Goal: Task Accomplishment & Management: Manage account settings

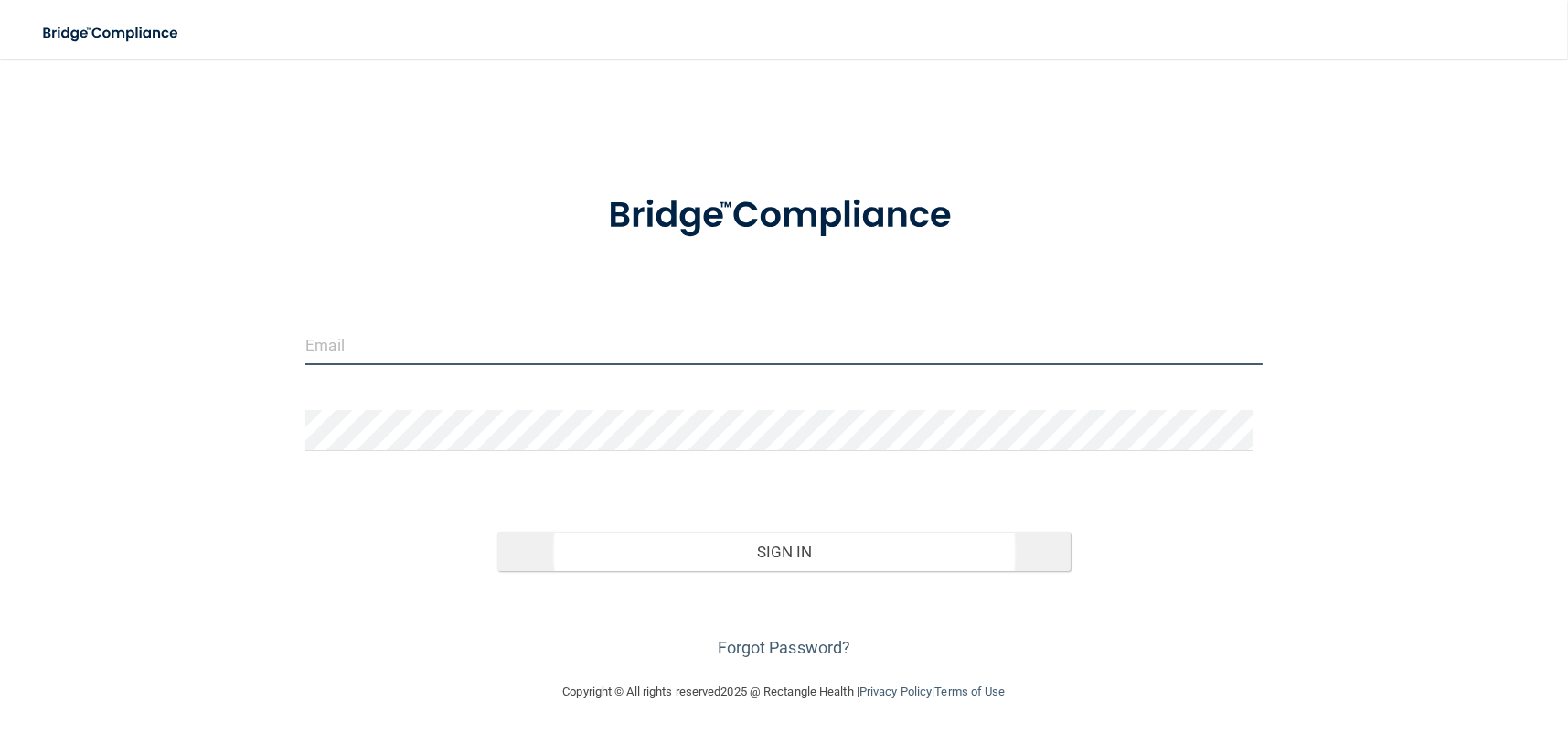
type input "[EMAIL_ADDRESS][DOMAIN_NAME]"
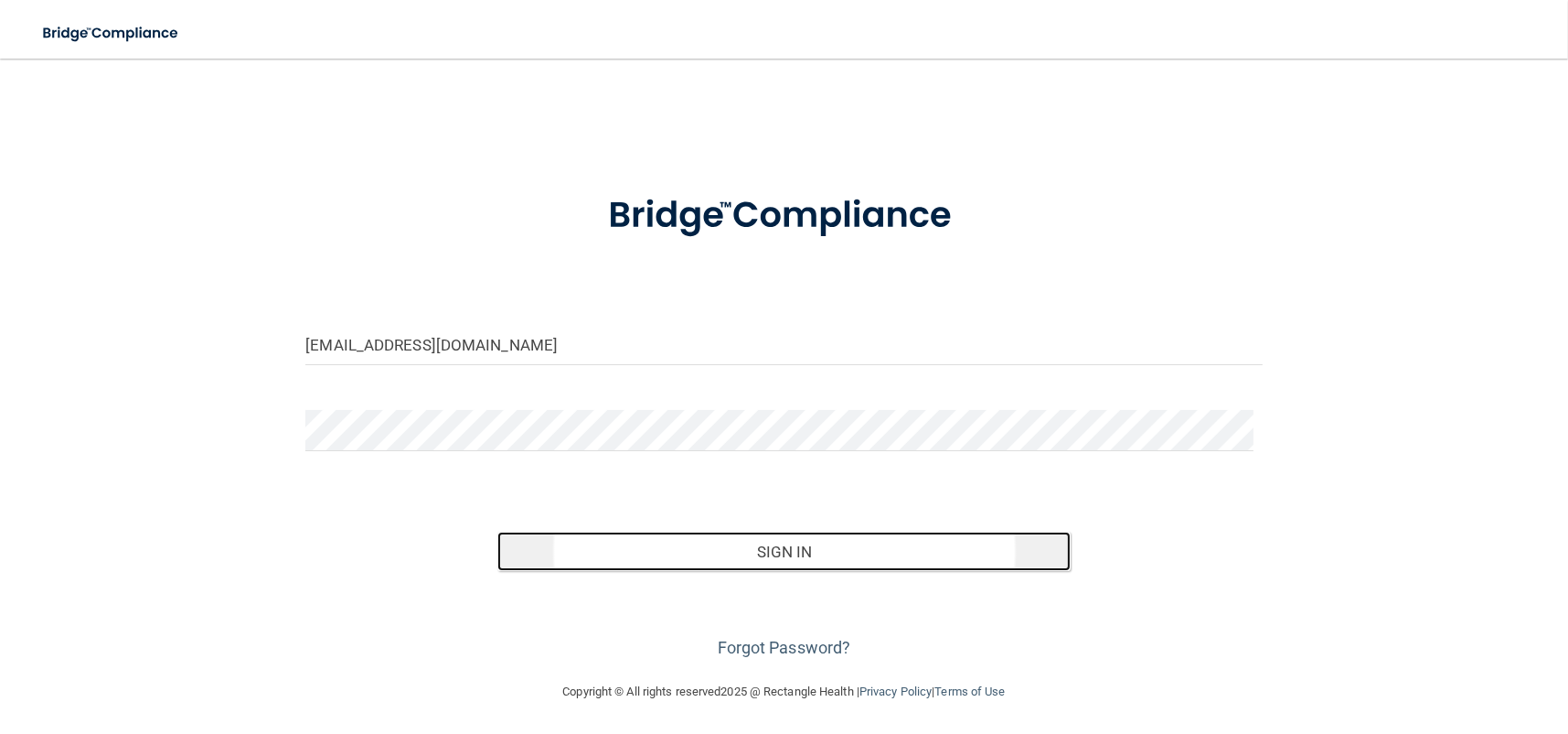
click at [793, 559] on button "Sign In" at bounding box center [784, 552] width 574 height 40
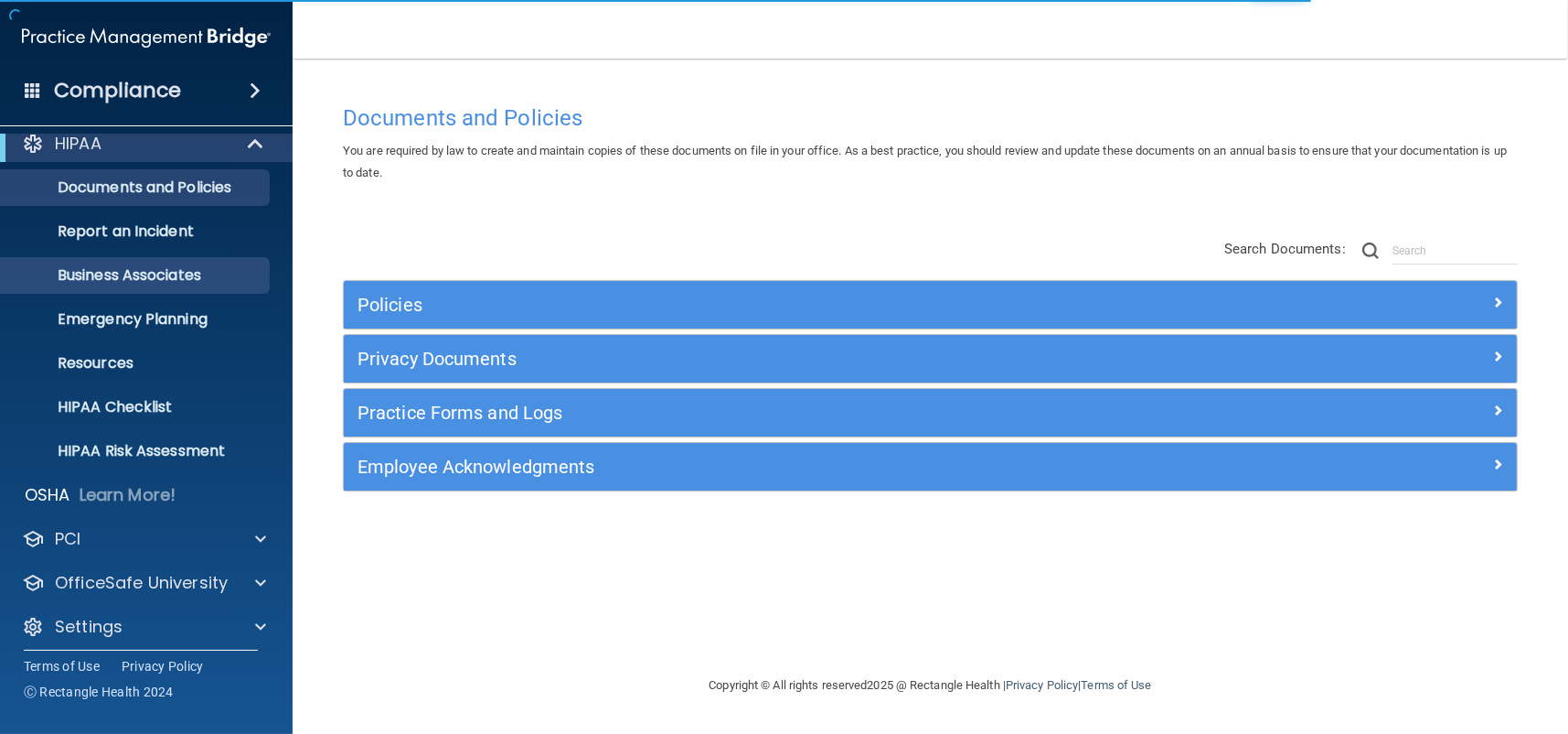
scroll to position [25, 0]
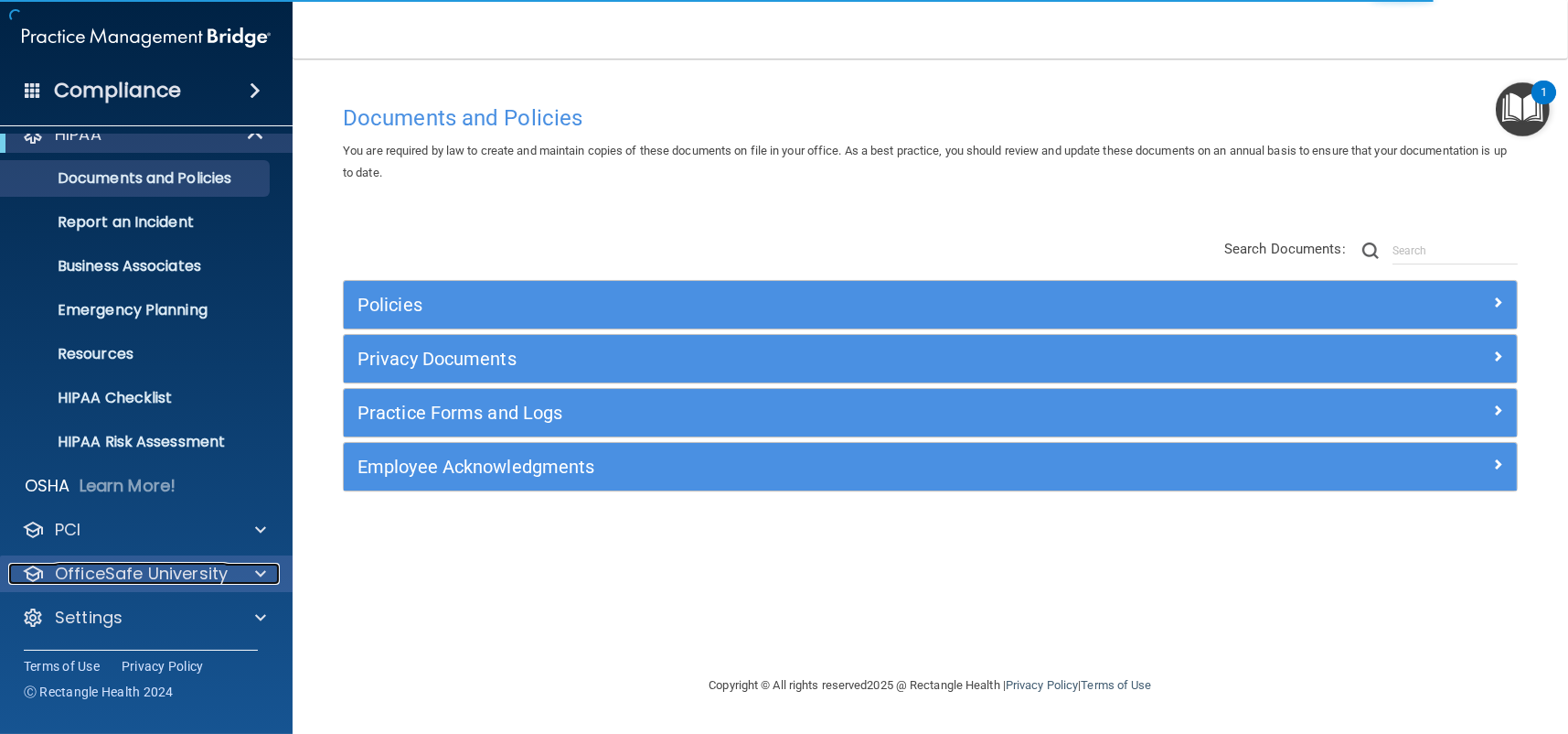
click at [240, 567] on div at bounding box center [258, 573] width 46 height 22
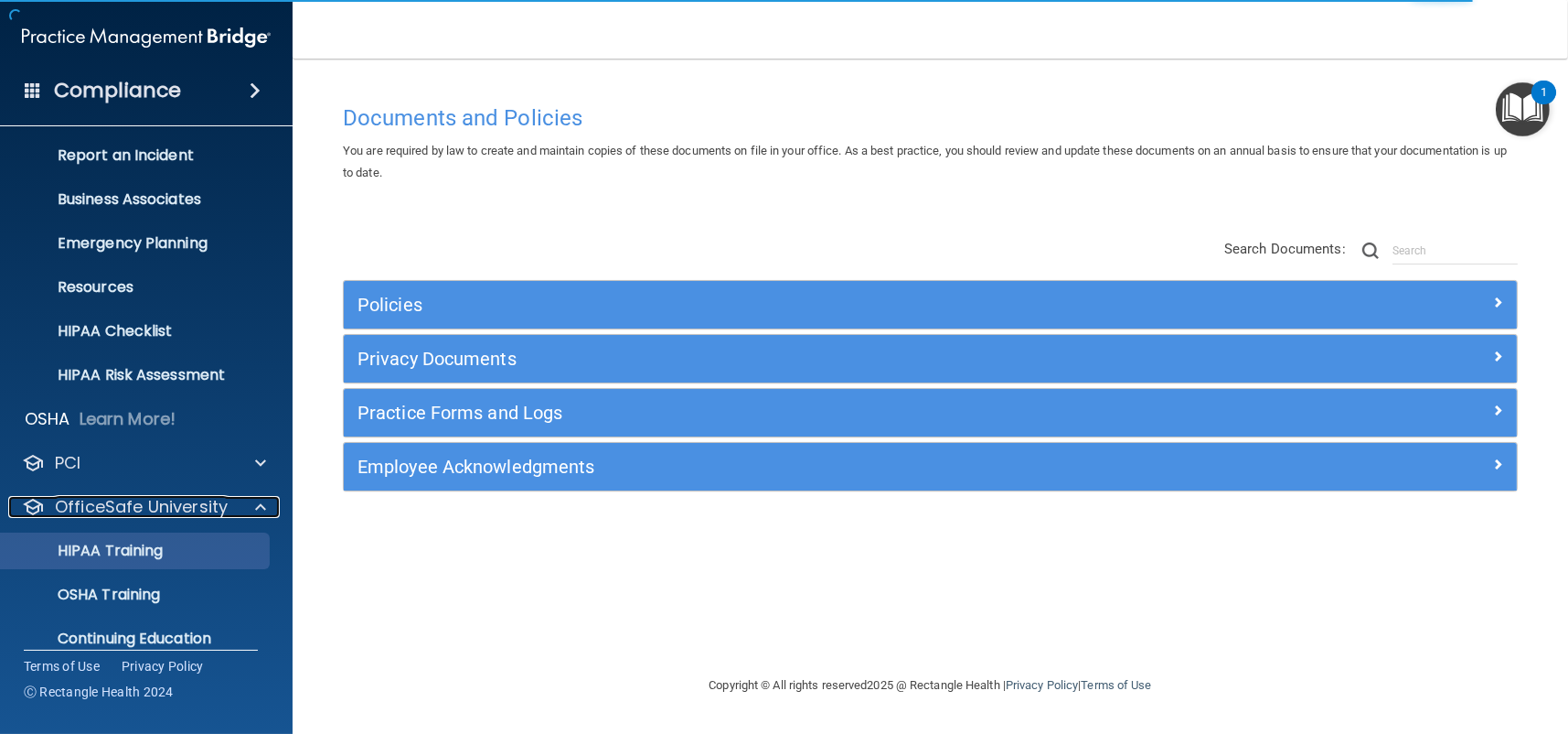
scroll to position [156, 0]
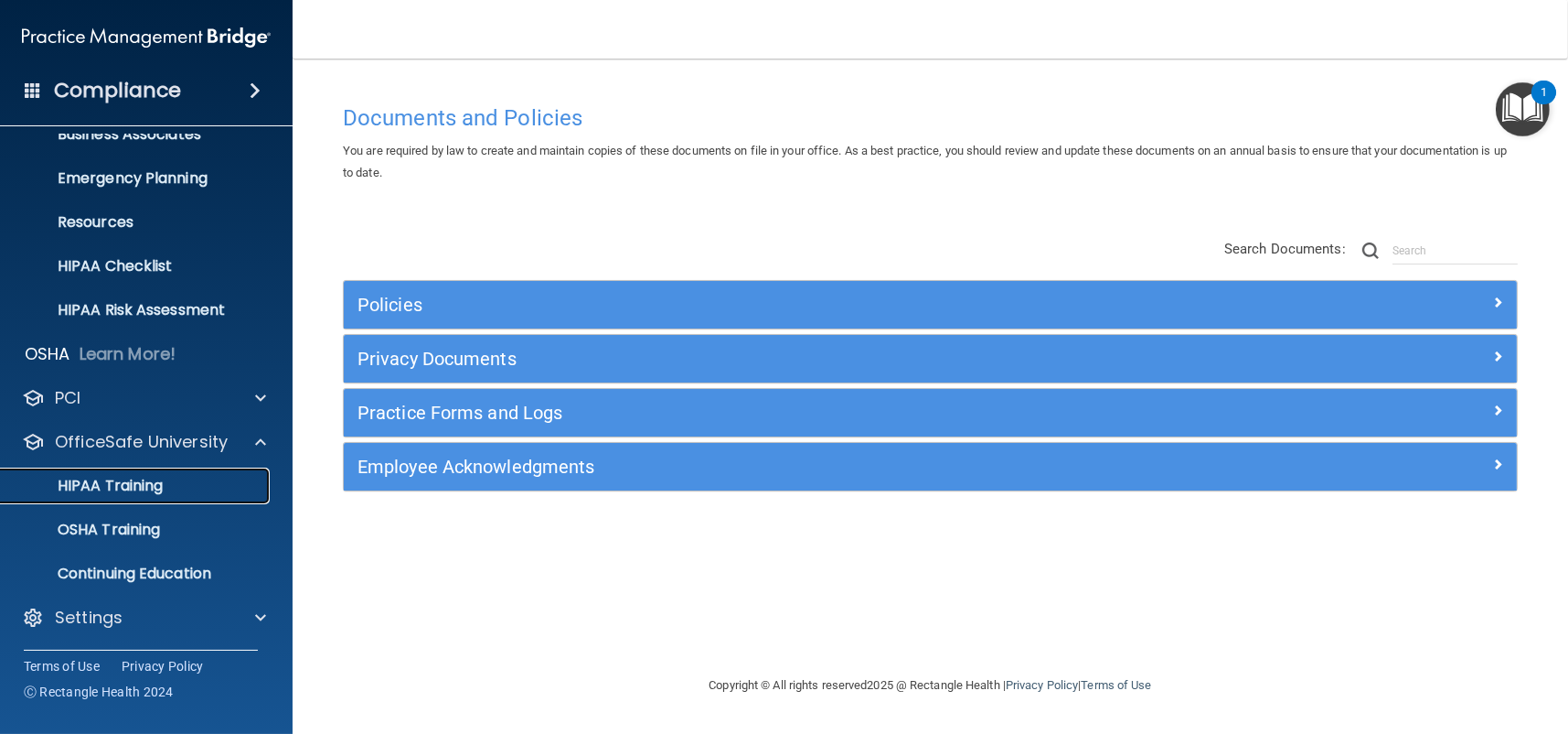
click at [118, 490] on p "HIPAA Training" at bounding box center [87, 486] width 151 height 18
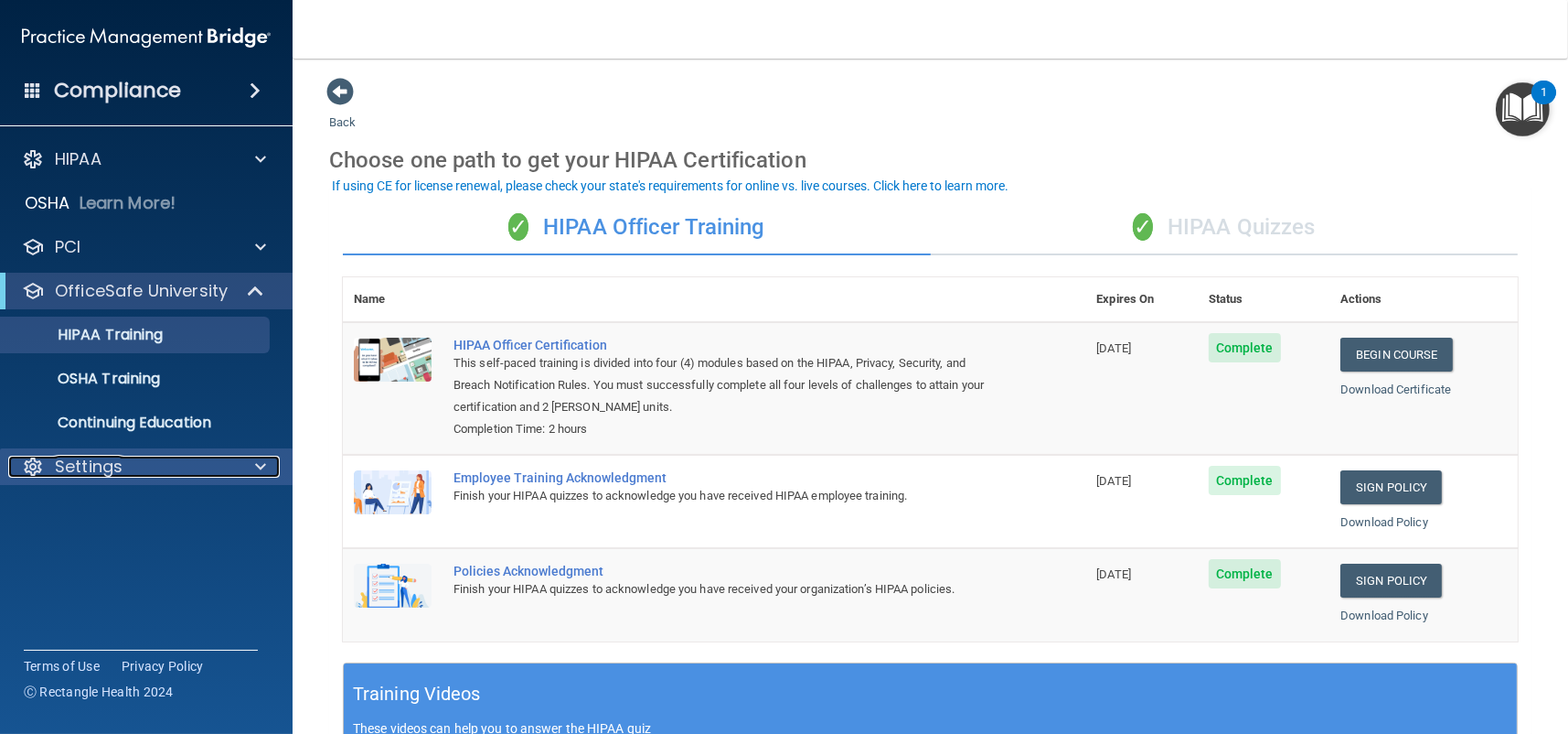
click at [253, 470] on div at bounding box center [258, 467] width 46 height 22
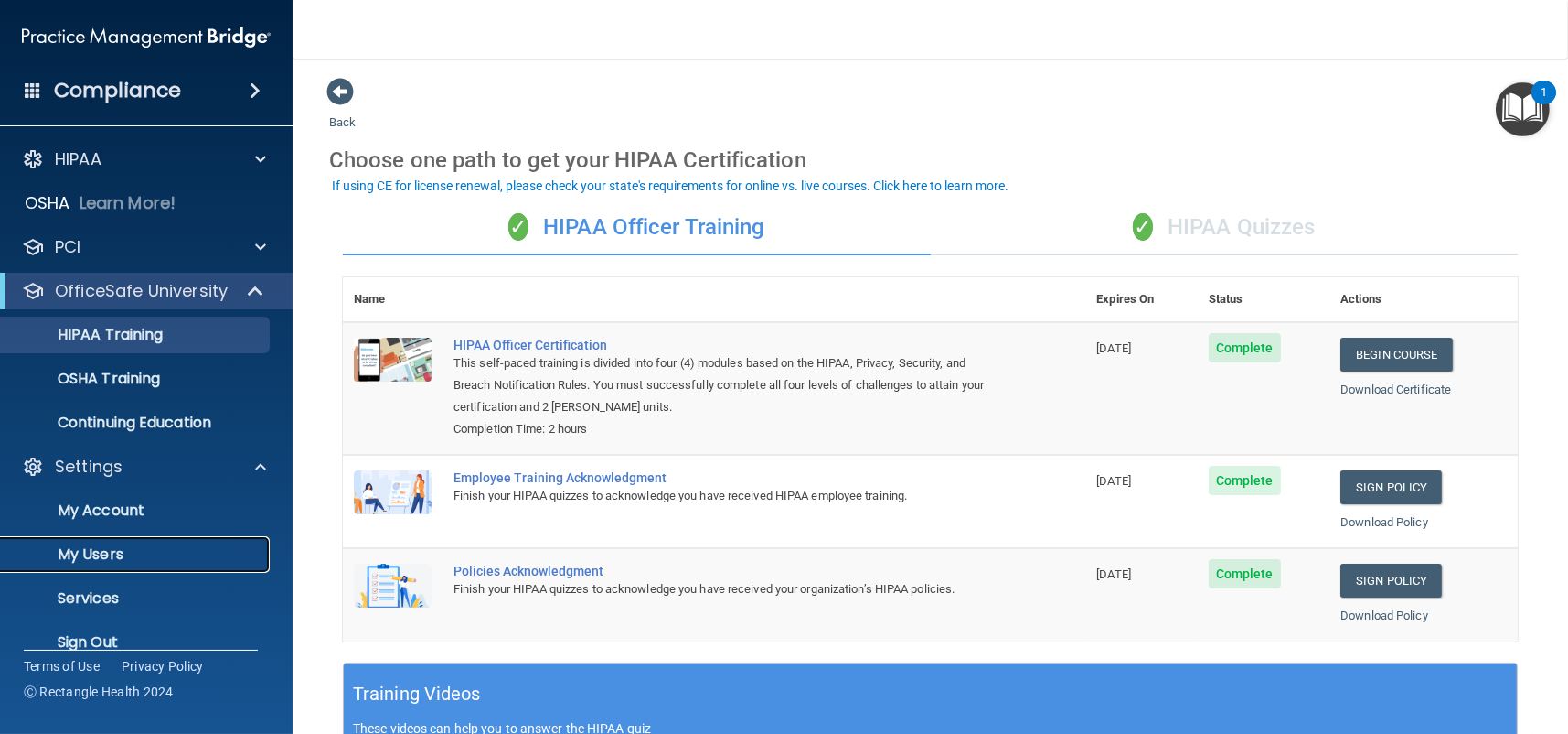
click at [101, 551] on p "My Users" at bounding box center [137, 554] width 250 height 18
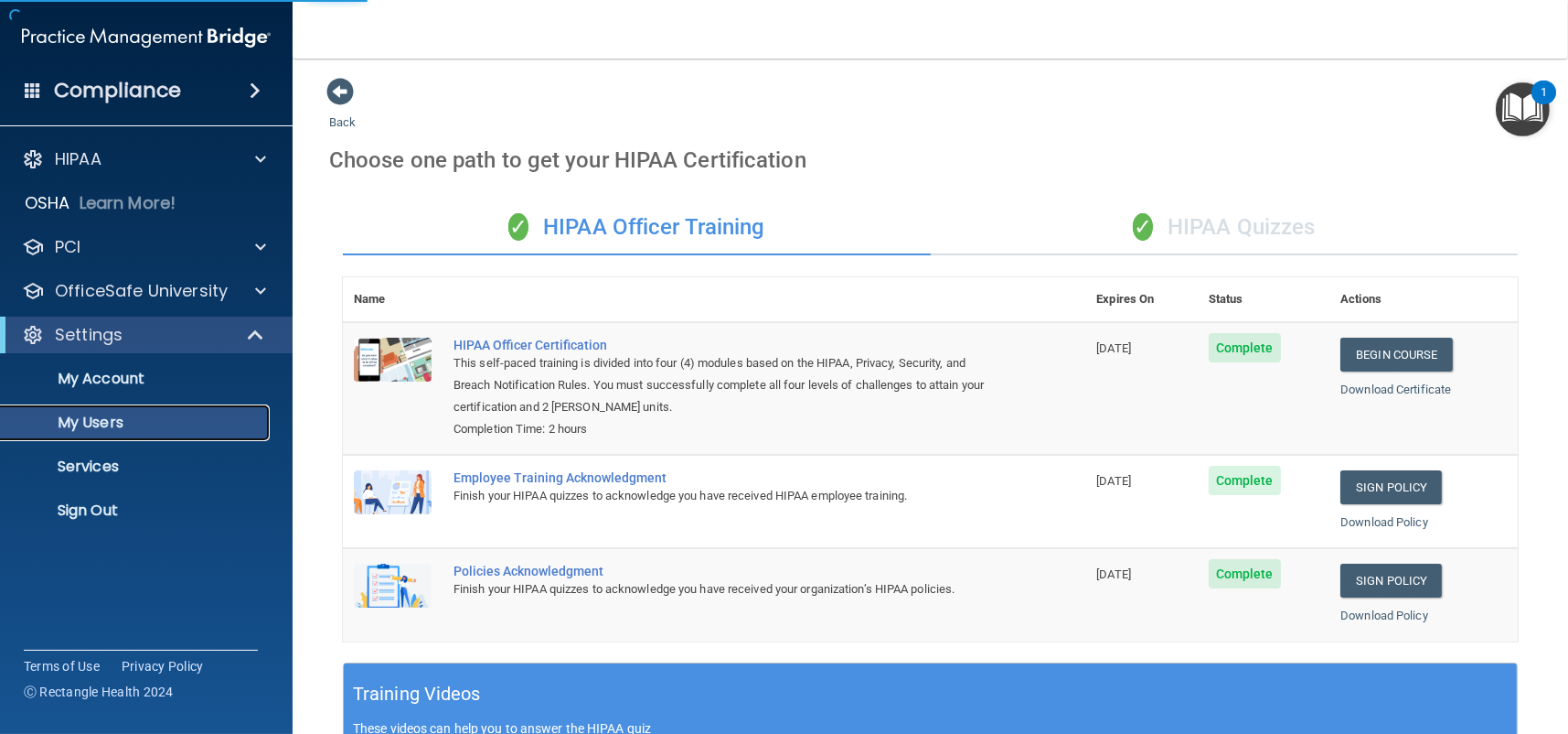
select select "20"
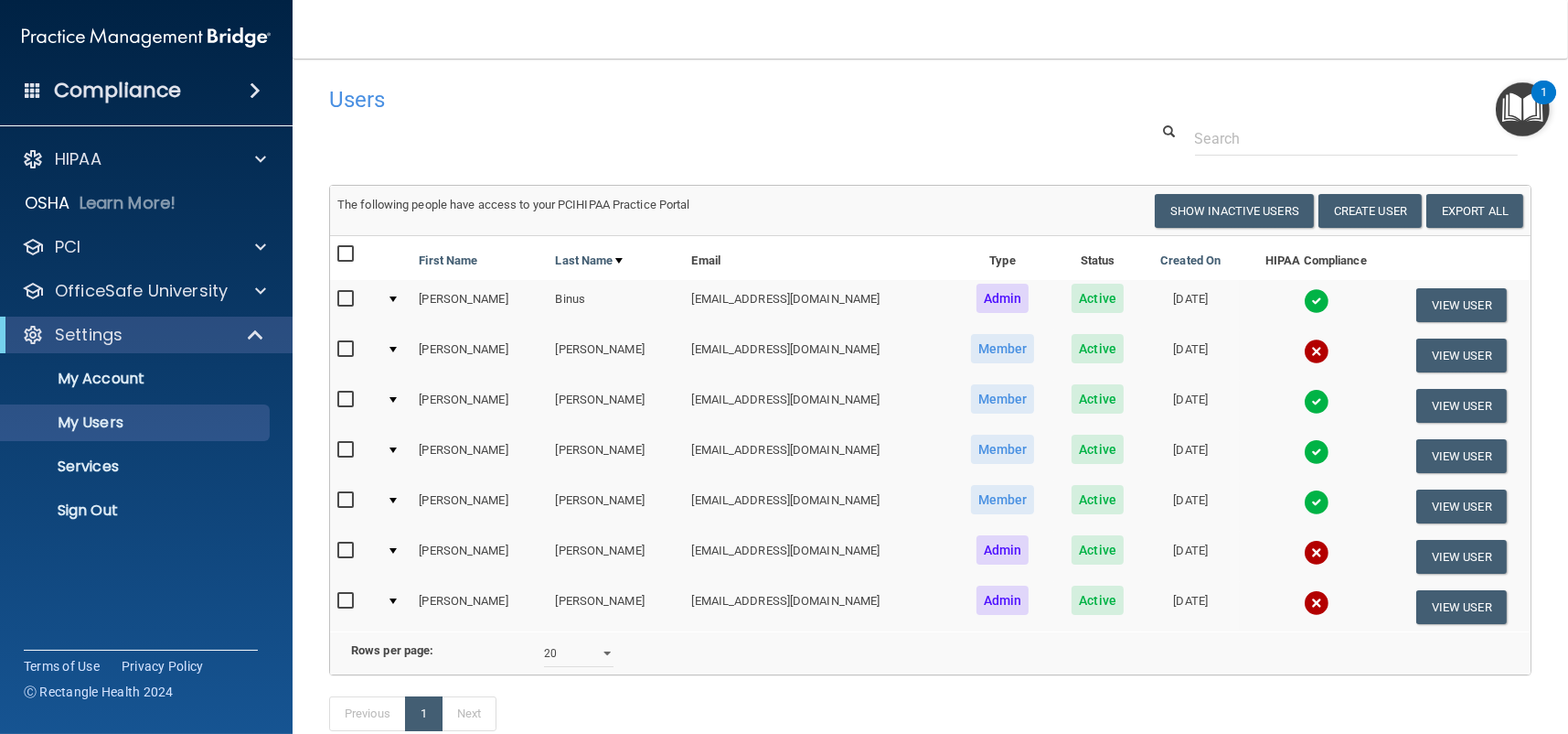
click at [394, 349] on div at bounding box center [393, 349] width 7 height 6
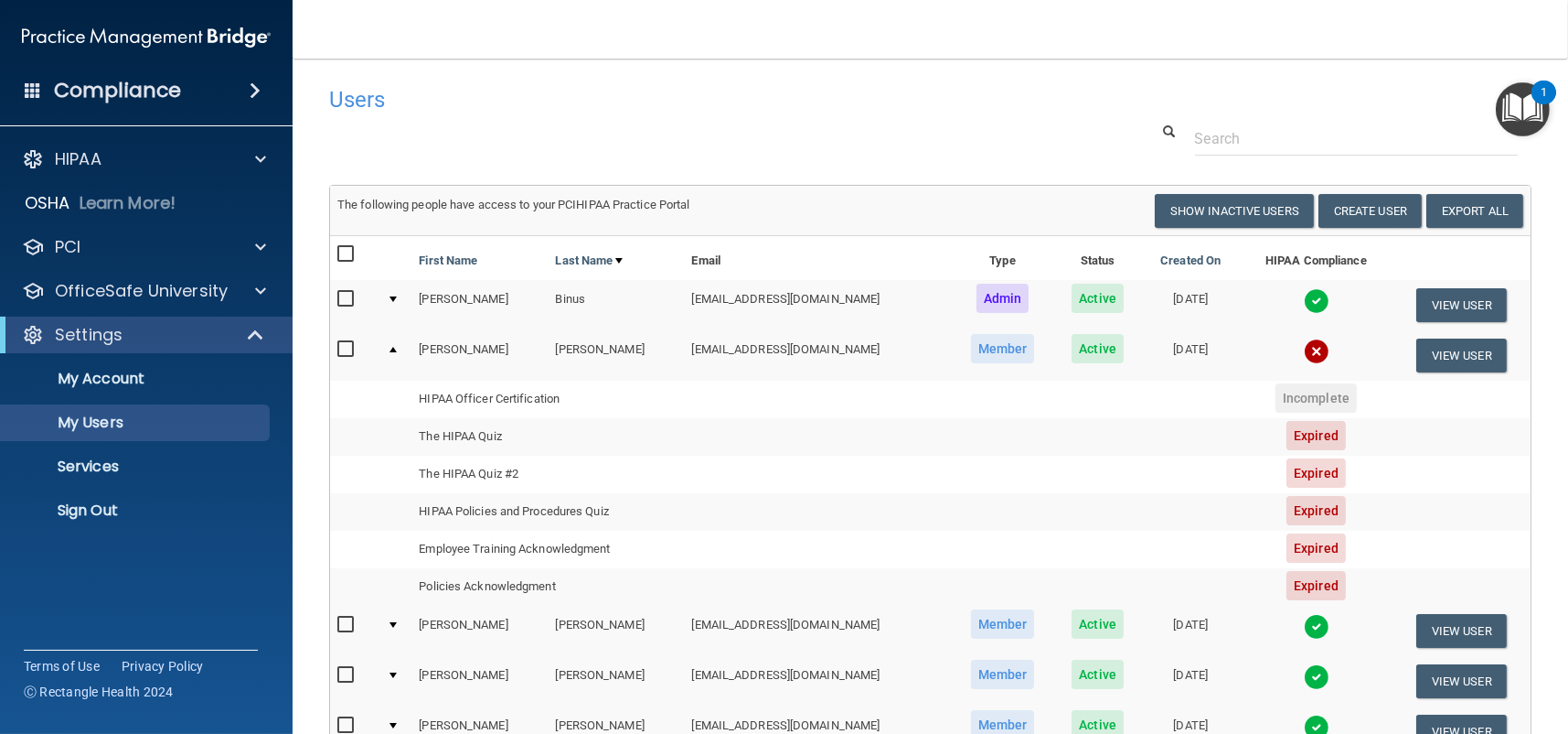
click at [392, 348] on div at bounding box center [393, 349] width 7 height 6
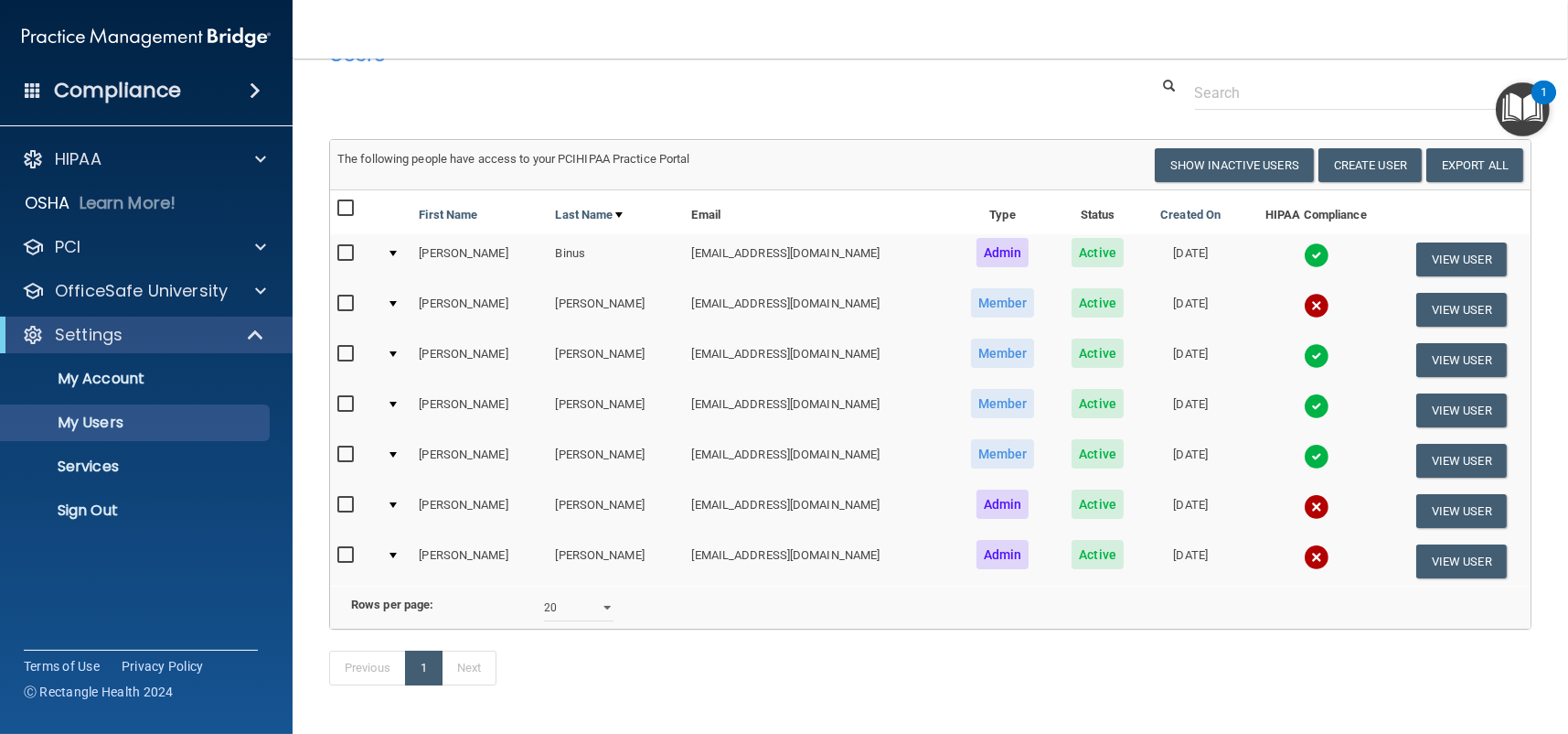
scroll to position [92, 0]
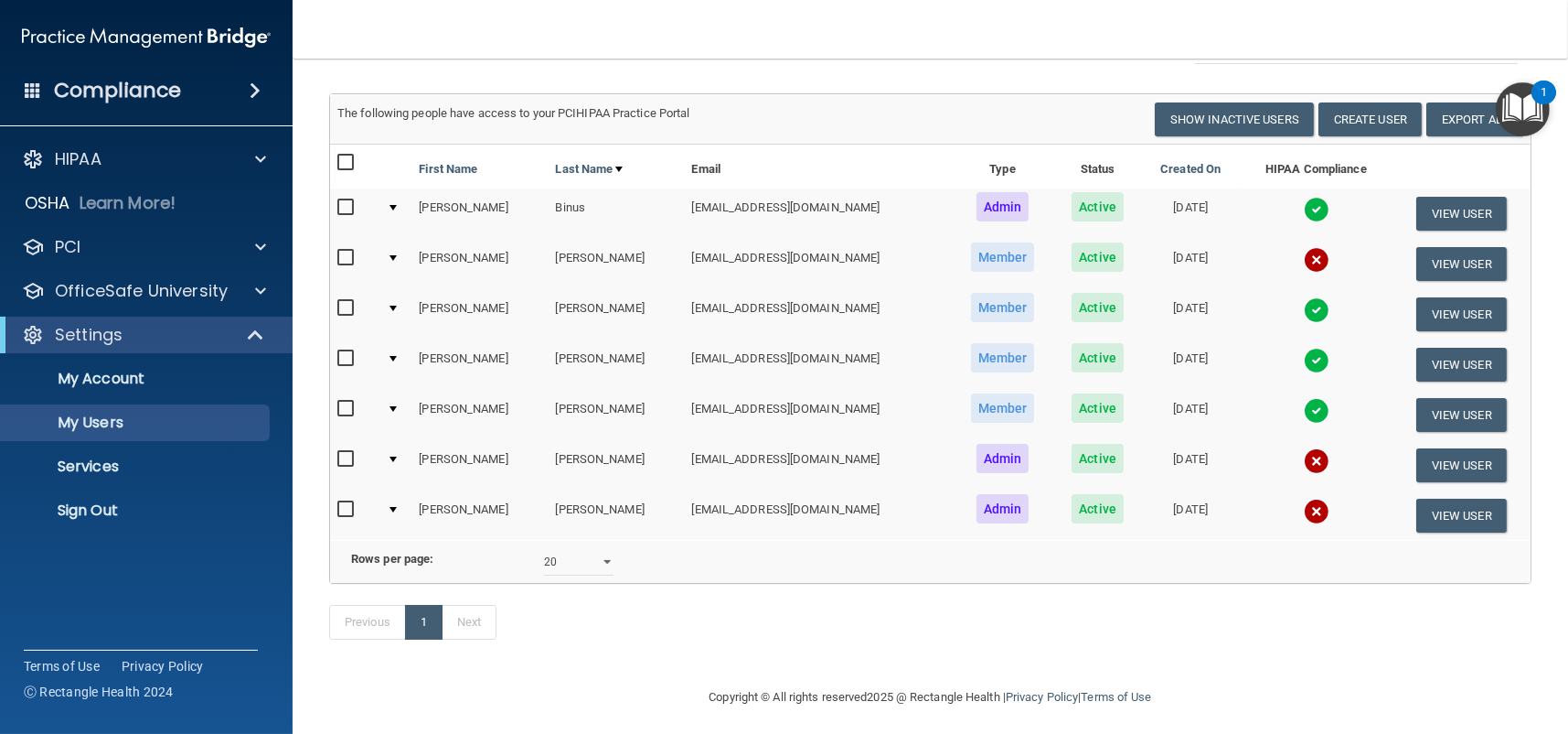
click at [397, 507] on div at bounding box center [393, 510] width 7 height 6
click at [395, 507] on div at bounding box center [393, 510] width 7 height 6
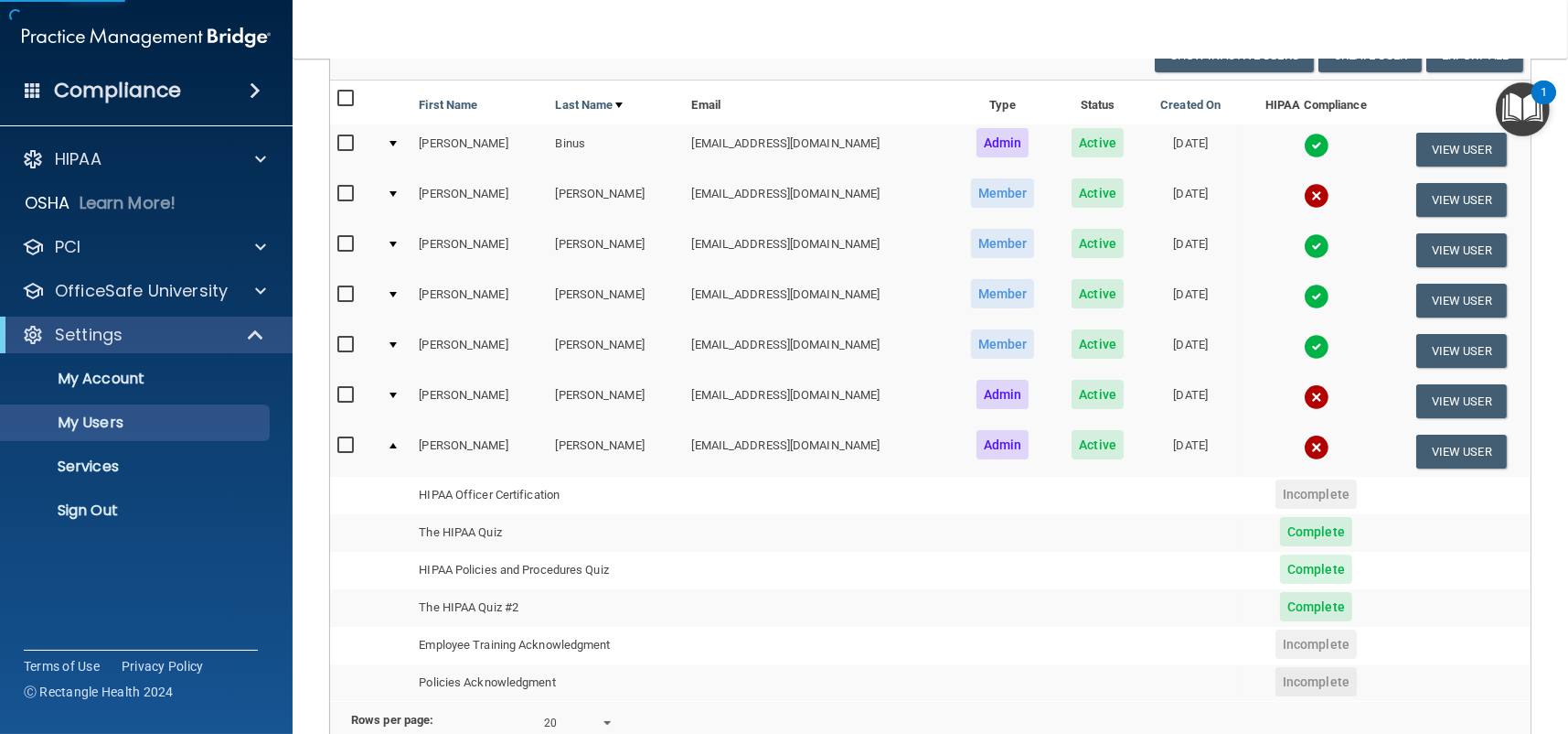
scroll to position [275, 0]
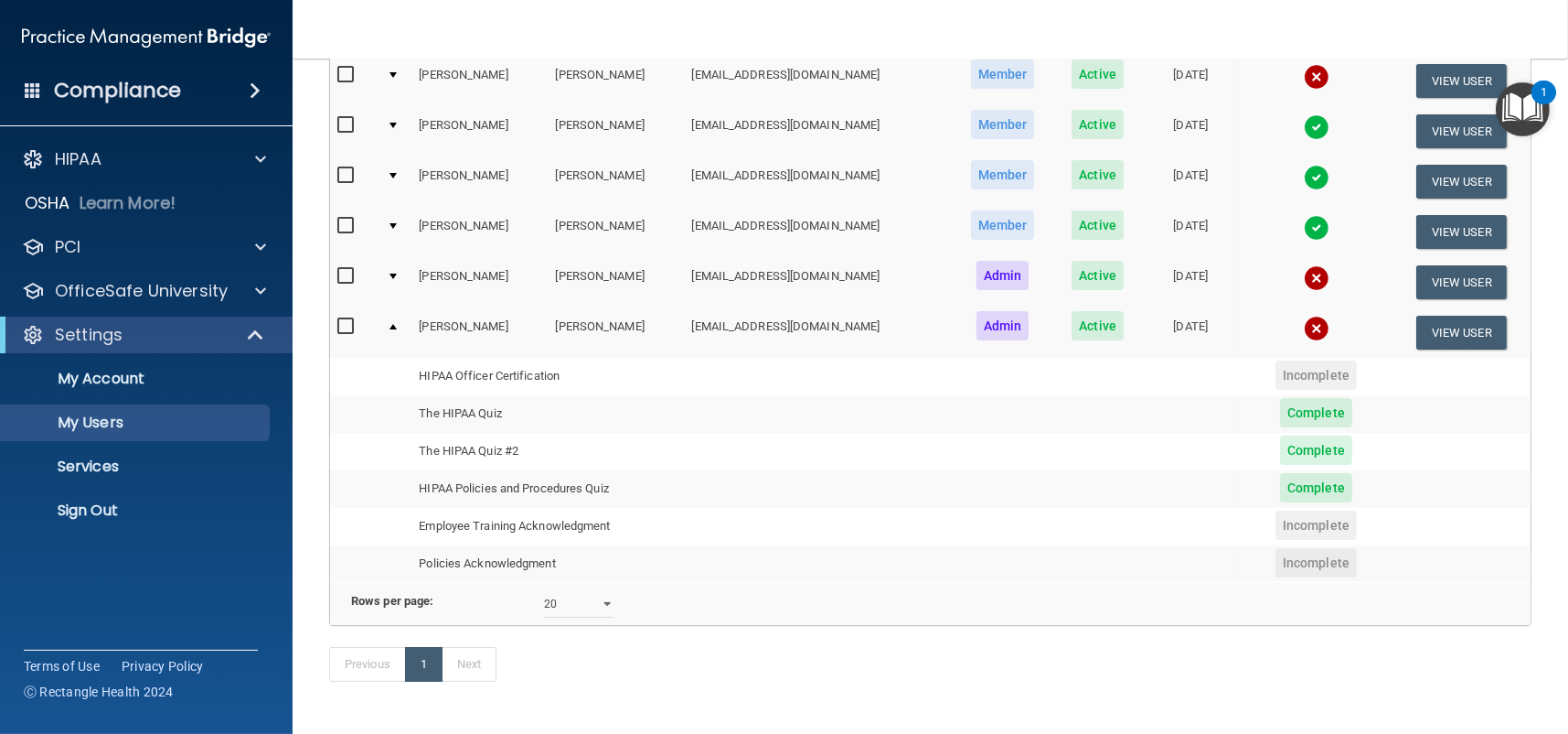
click at [1347, 528] on td "Incomplete" at bounding box center [1316, 526] width 152 height 38
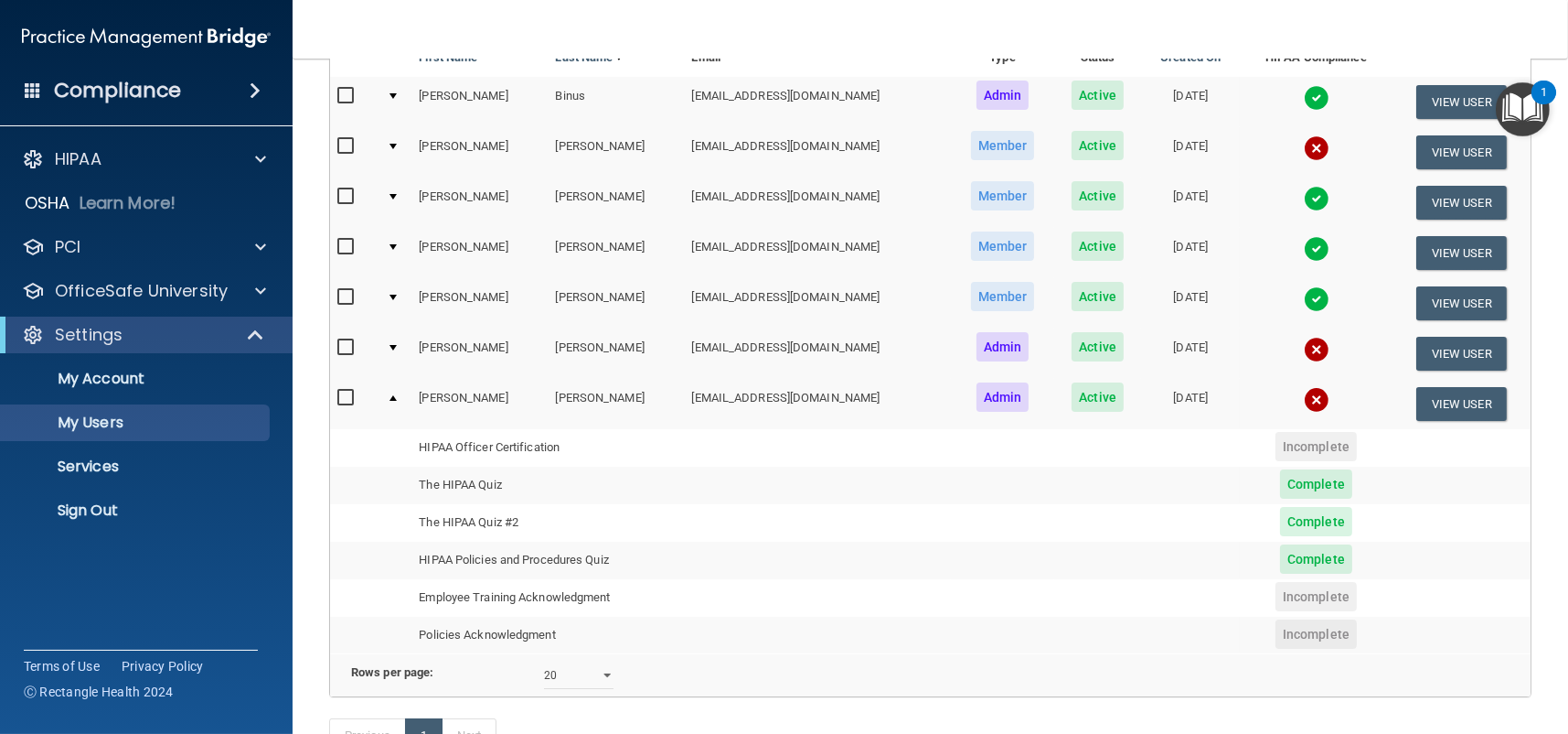
scroll to position [92, 0]
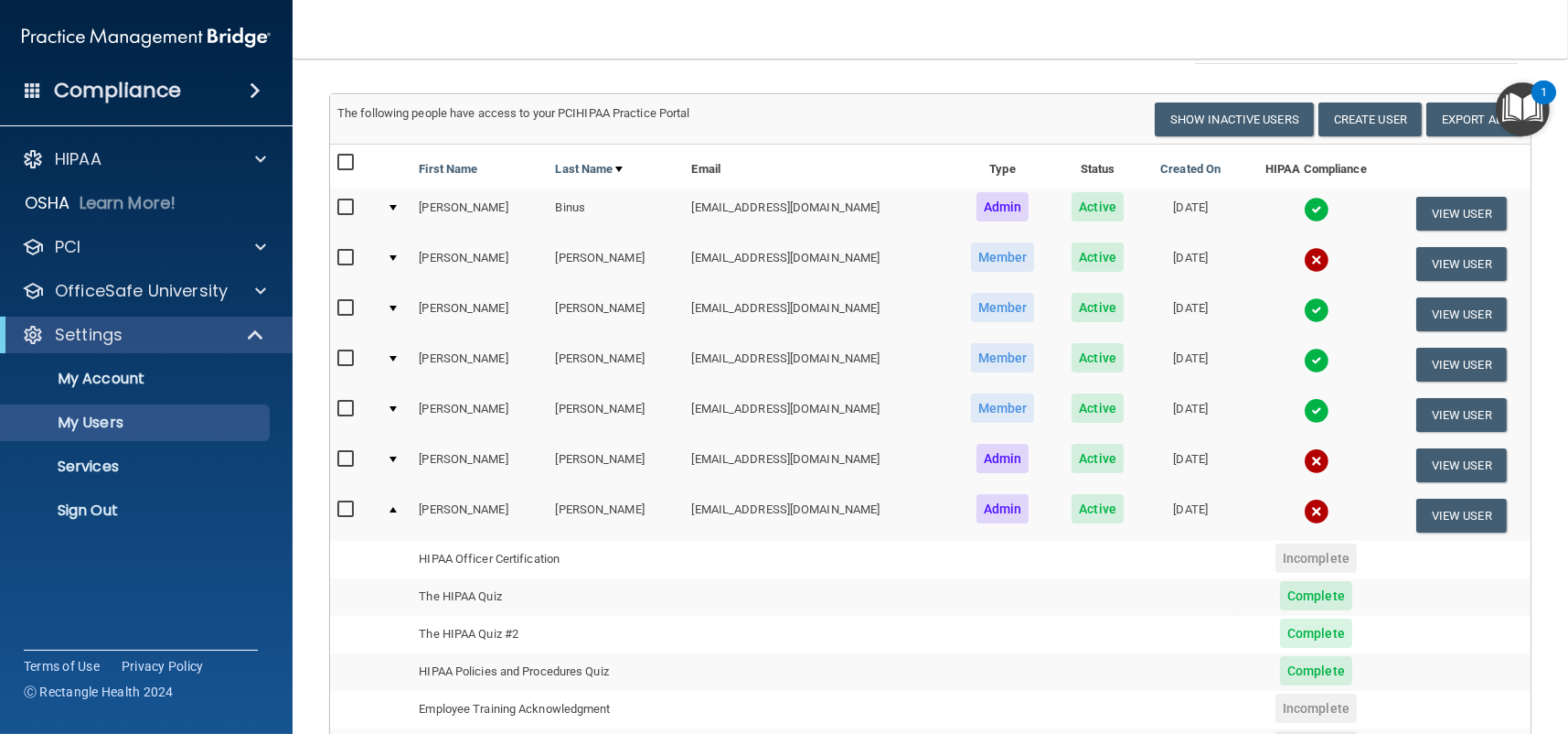
click at [390, 507] on div at bounding box center [393, 510] width 7 height 6
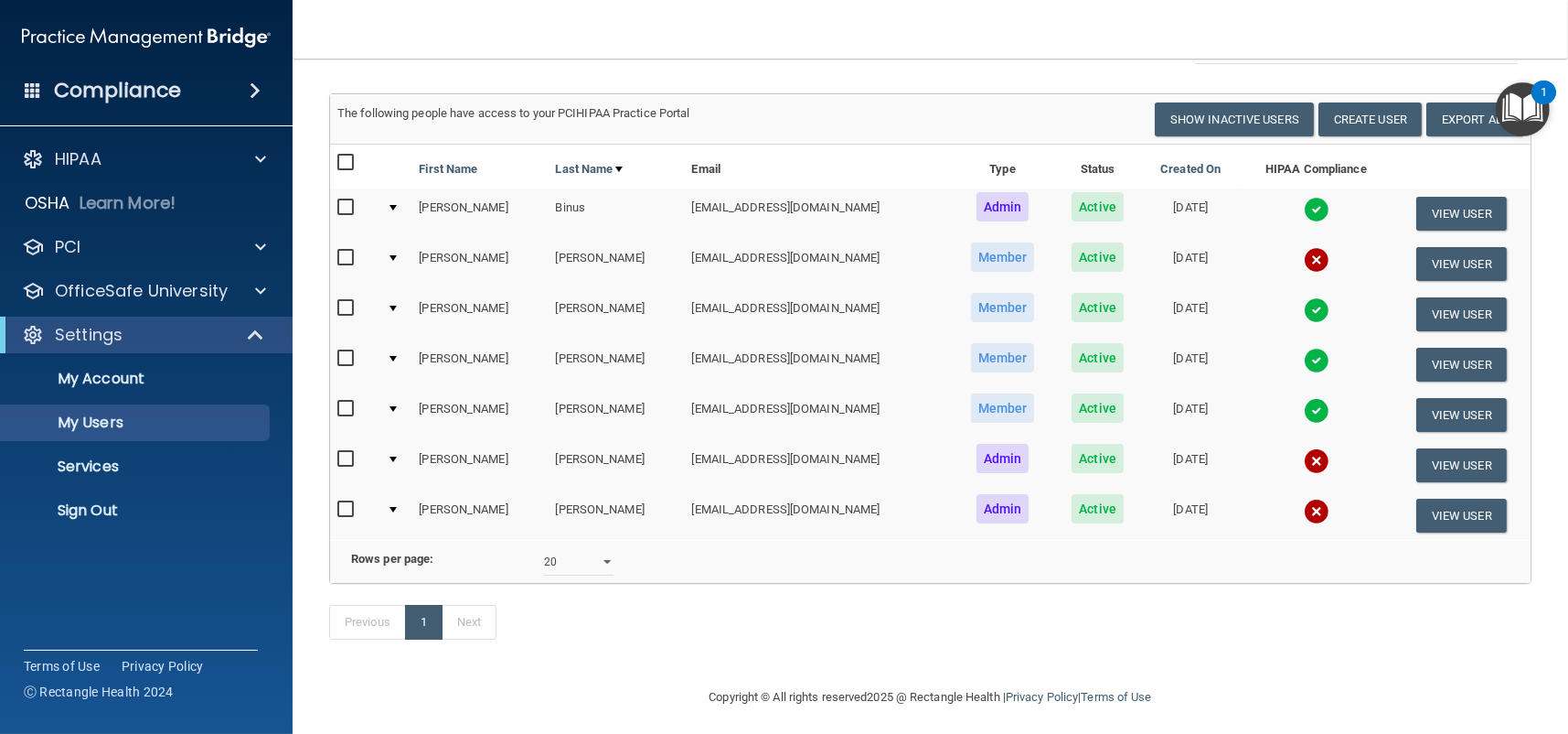
click at [396, 457] on div at bounding box center [393, 459] width 7 height 6
click at [397, 457] on div at bounding box center [393, 459] width 7 height 6
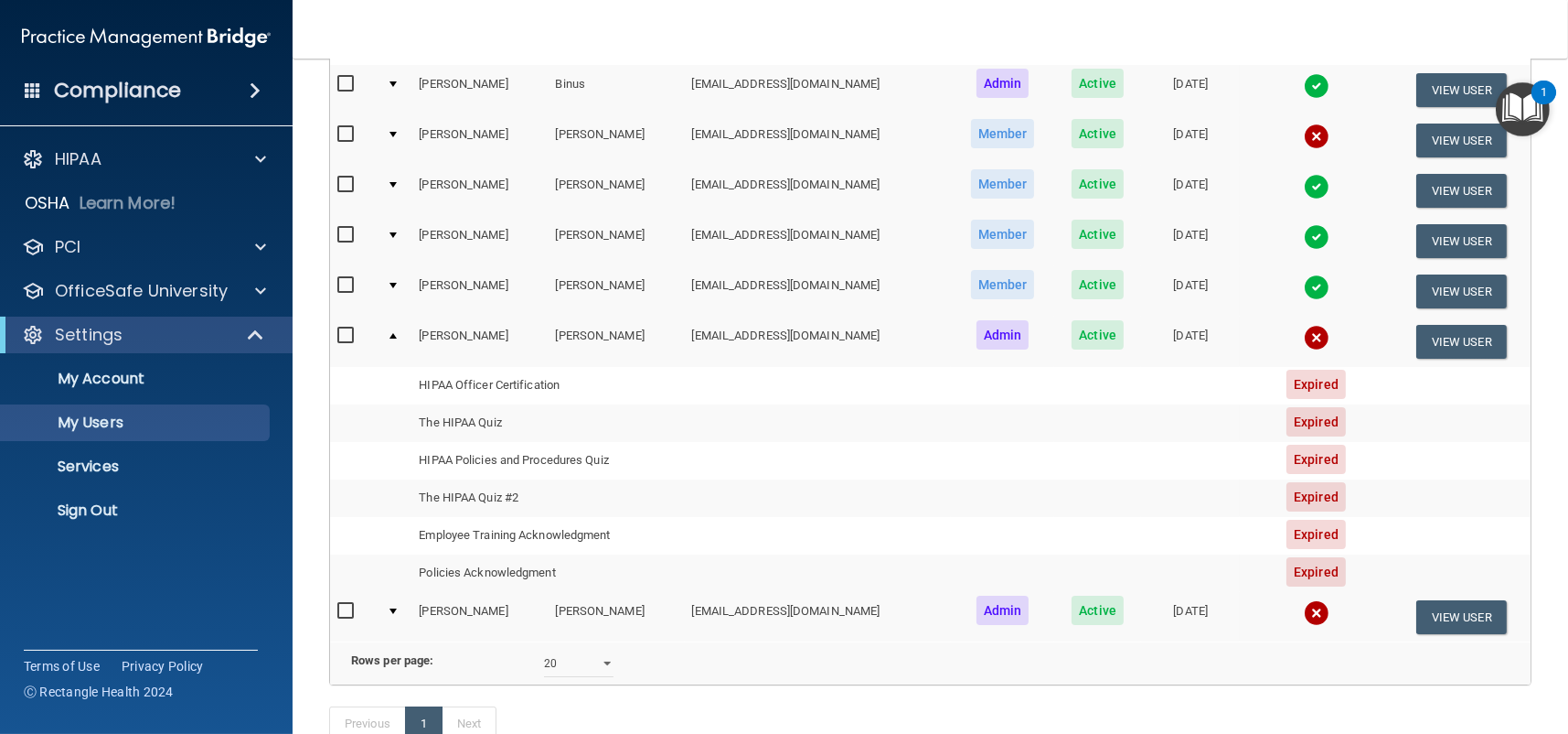
scroll to position [183, 0]
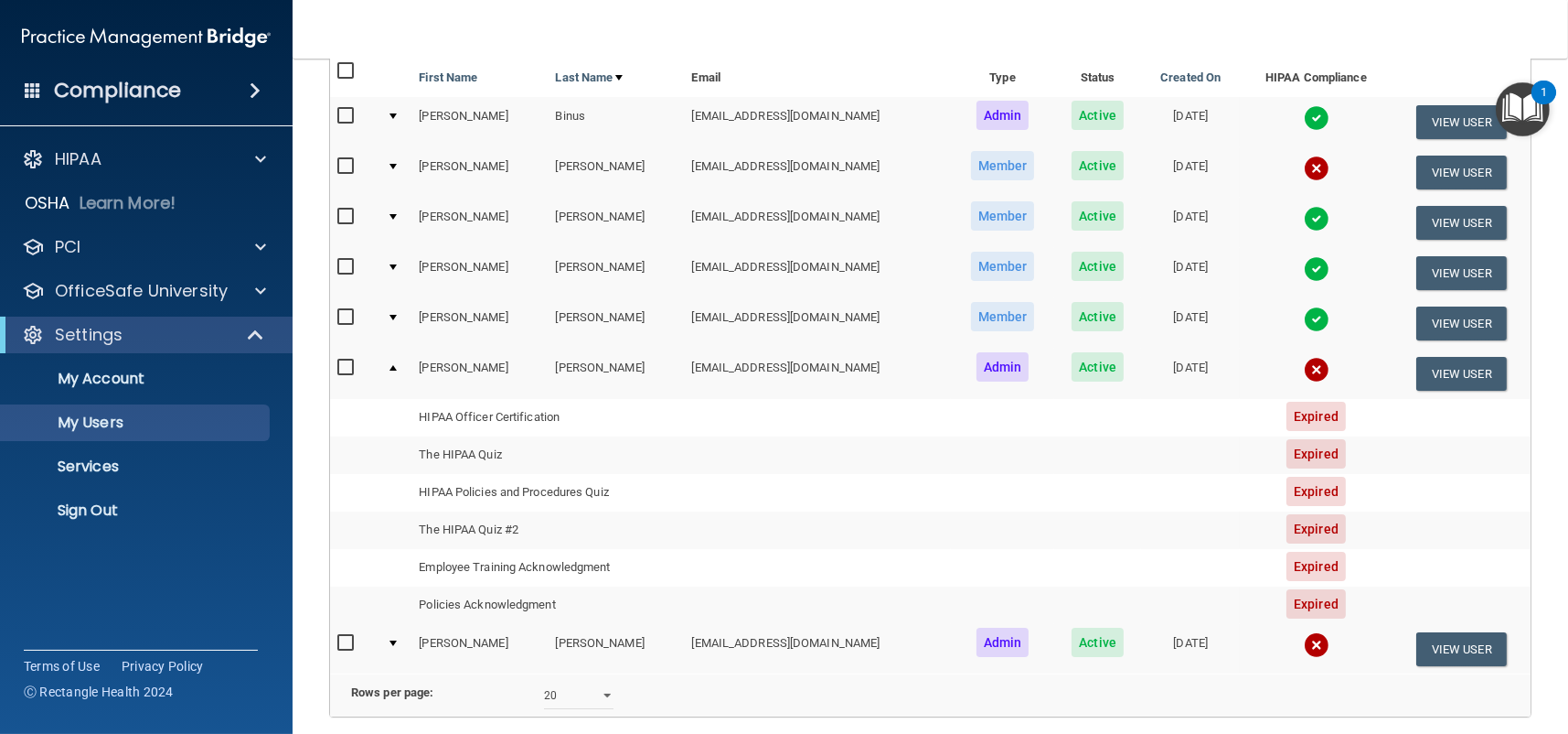
click at [389, 365] on div at bounding box center [393, 367] width 7 height 6
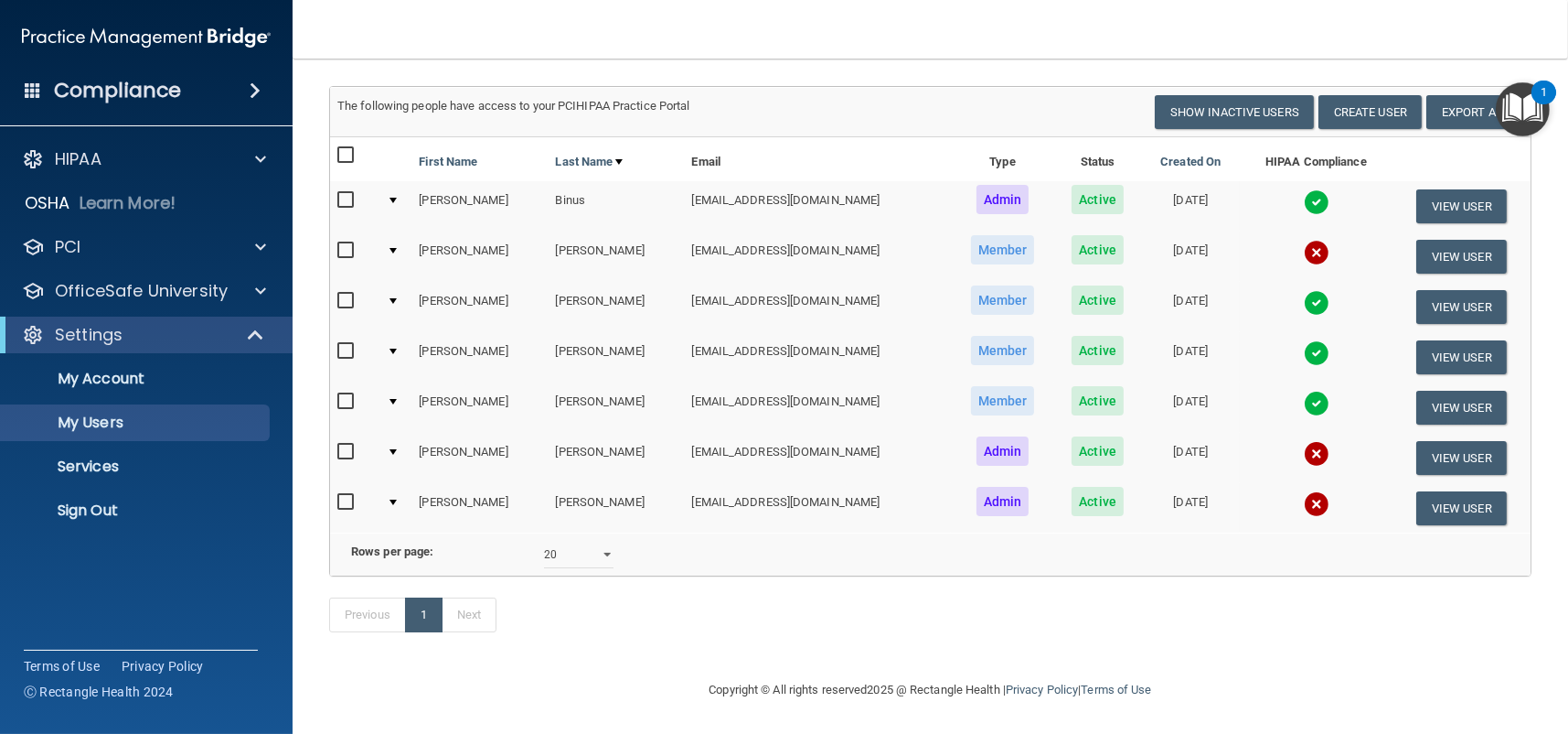
click at [343, 445] on input "checkbox" at bounding box center [347, 452] width 21 height 15
checkbox input "true"
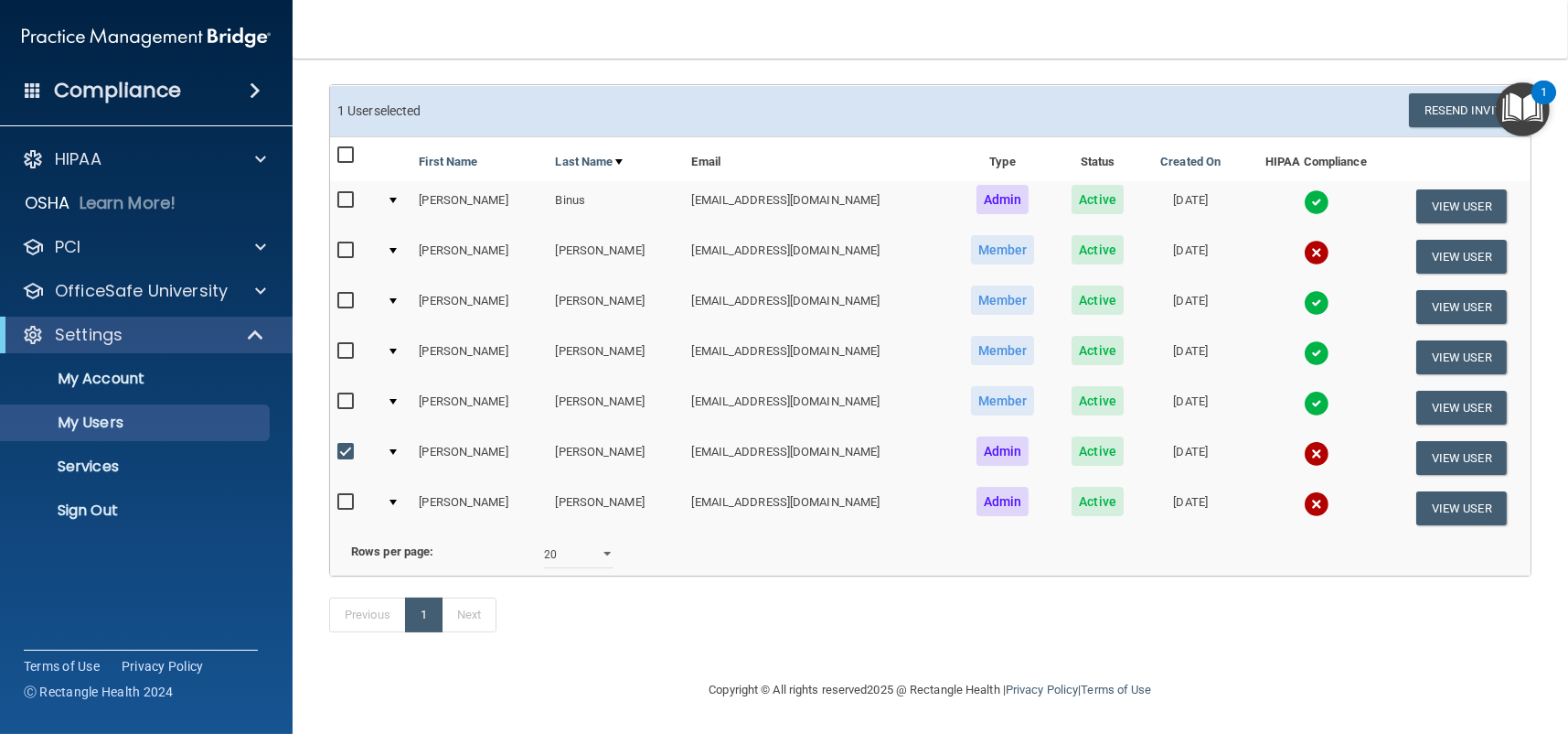
click at [348, 243] on input "checkbox" at bounding box center [347, 251] width 21 height 15
checkbox input "true"
click at [342, 495] on input "checkbox" at bounding box center [347, 503] width 21 height 15
checkbox input "true"
click at [1467, 95] on button "Resend Invite" at bounding box center [1465, 110] width 114 height 34
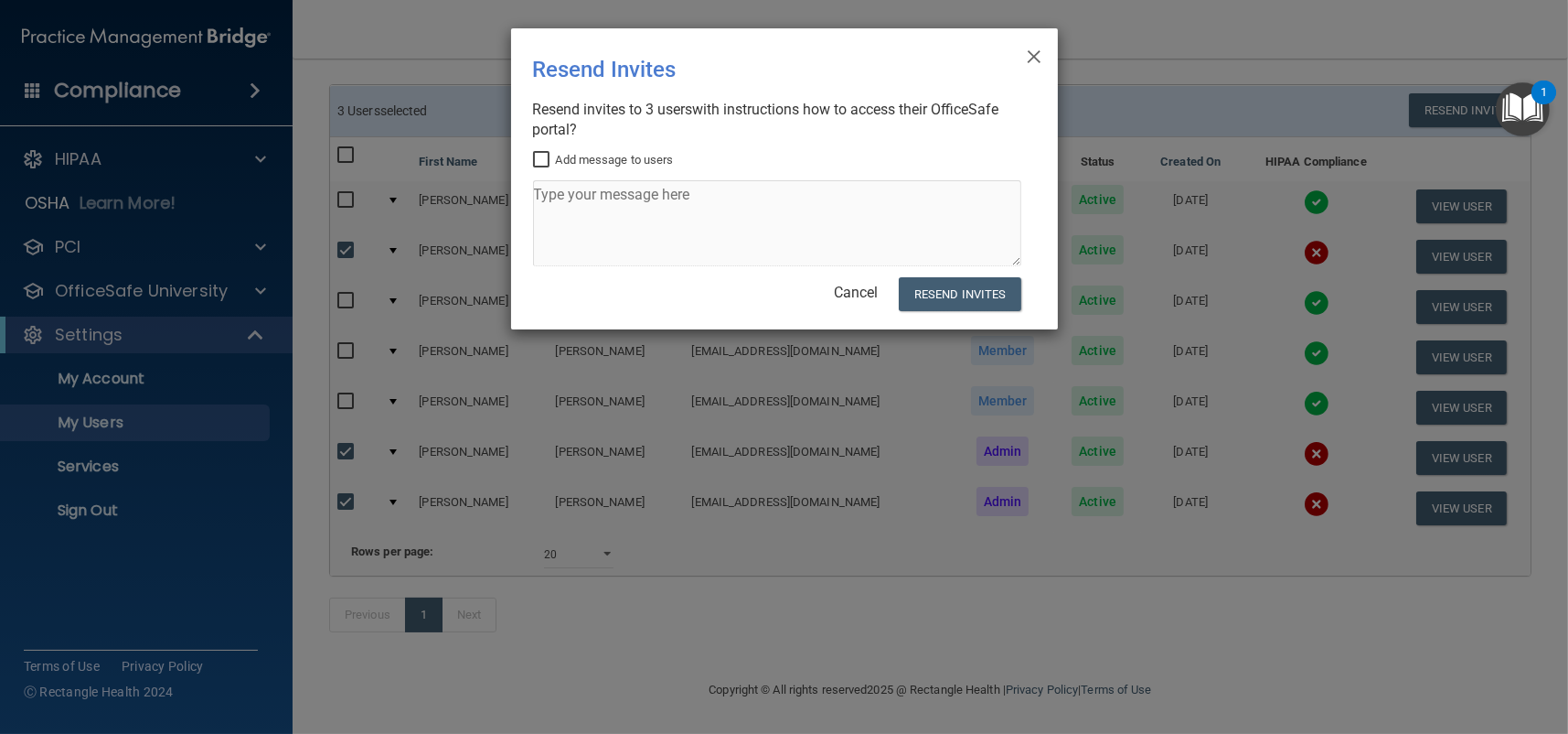
click at [540, 163] on input "Add message to users" at bounding box center [543, 160] width 21 height 15
checkbox input "true"
click at [547, 204] on textarea at bounding box center [778, 223] width 488 height 86
click at [543, 210] on textarea "Vanessa & Dr - pls complete training & sigs" at bounding box center [778, 223] width 488 height 86
click at [816, 200] on textarea "Vanessa & Dr - pls complete training & sigs" at bounding box center [778, 223] width 488 height 86
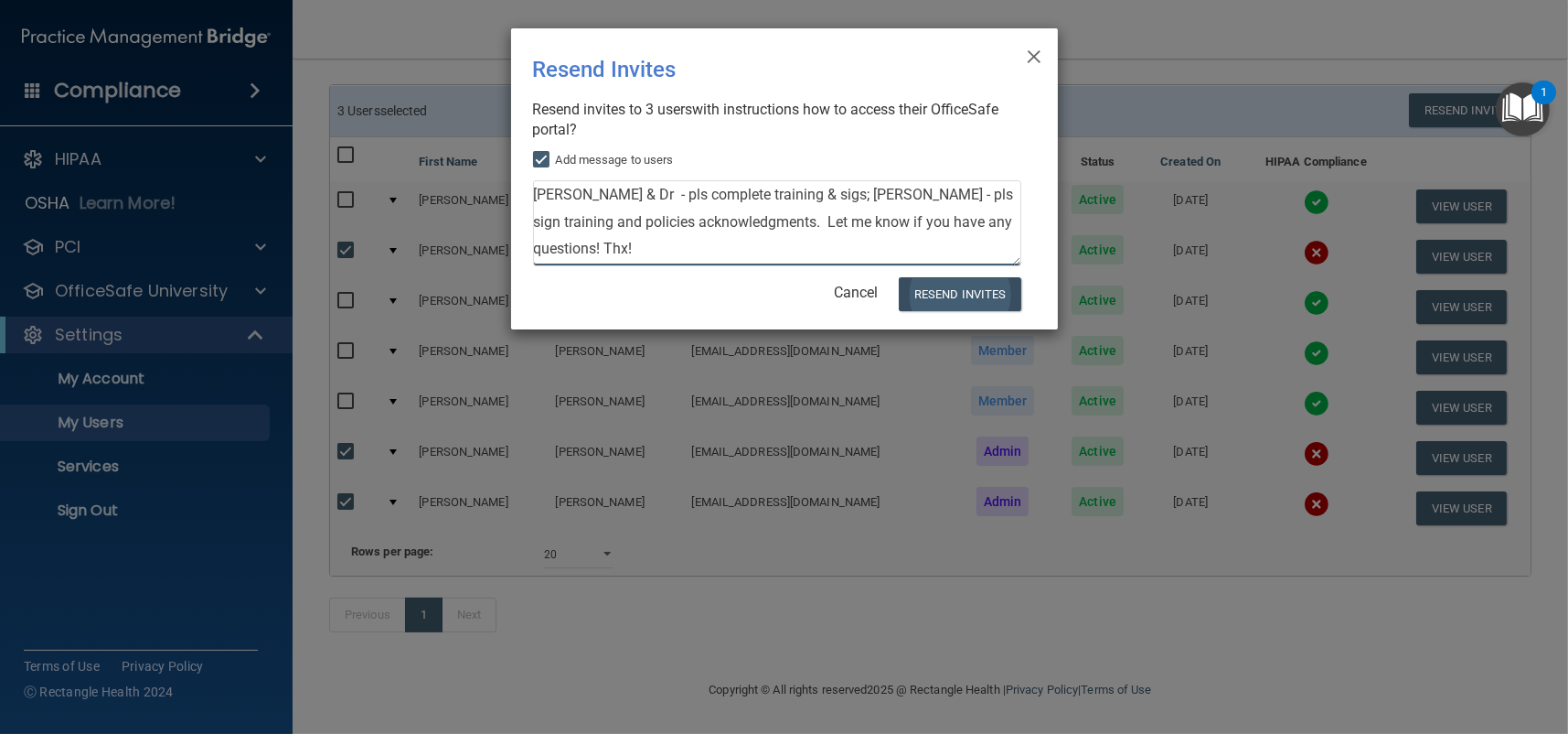
type textarea "[PERSON_NAME] & Dr - pls complete training & sigs; [PERSON_NAME] - pls sign tra…"
click at [969, 297] on button "Resend Invites" at bounding box center [959, 294] width 121 height 34
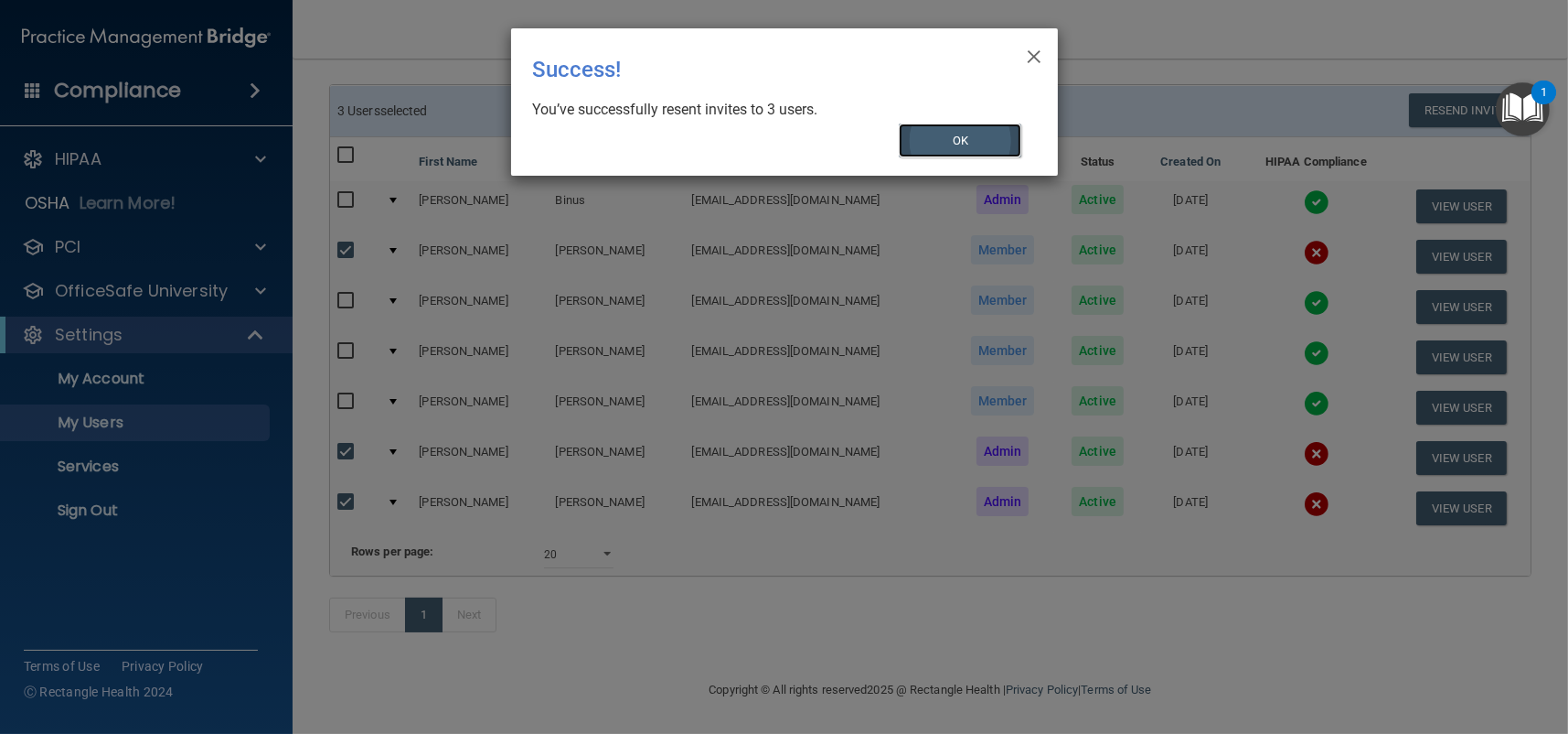
click at [971, 145] on button "OK" at bounding box center [959, 140] width 122 height 34
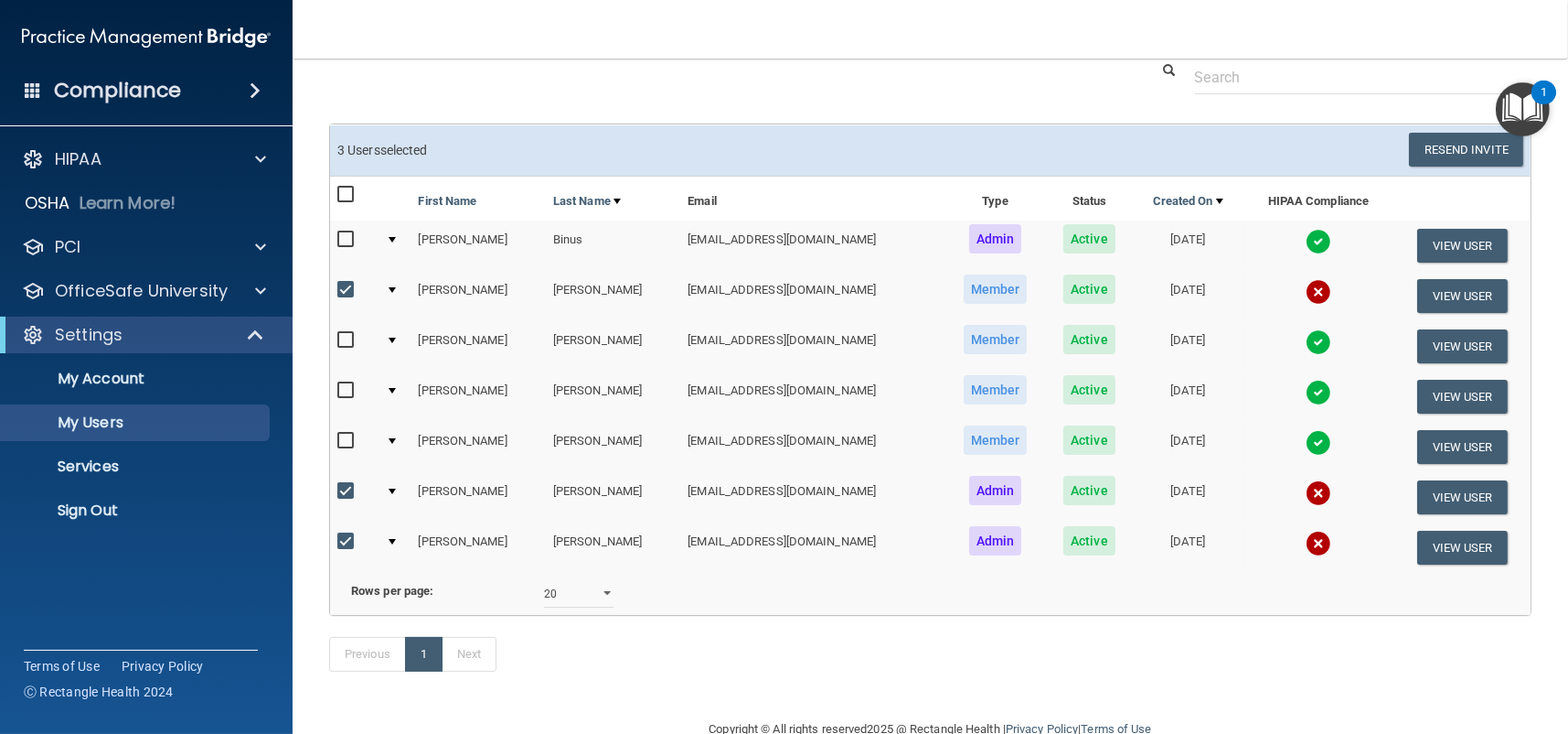
scroll to position [0, 0]
